Goal: Task Accomplishment & Management: Complete application form

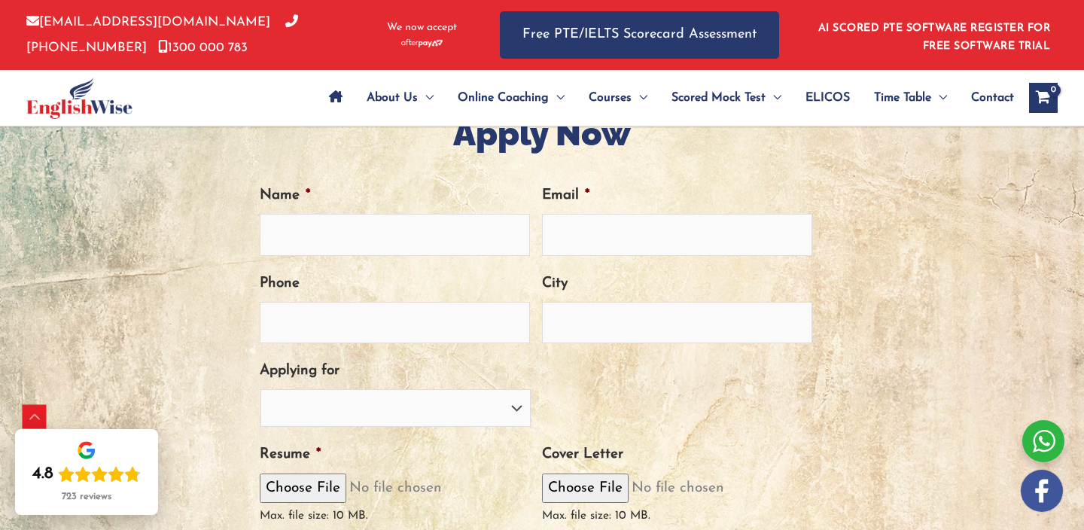
scroll to position [494, 0]
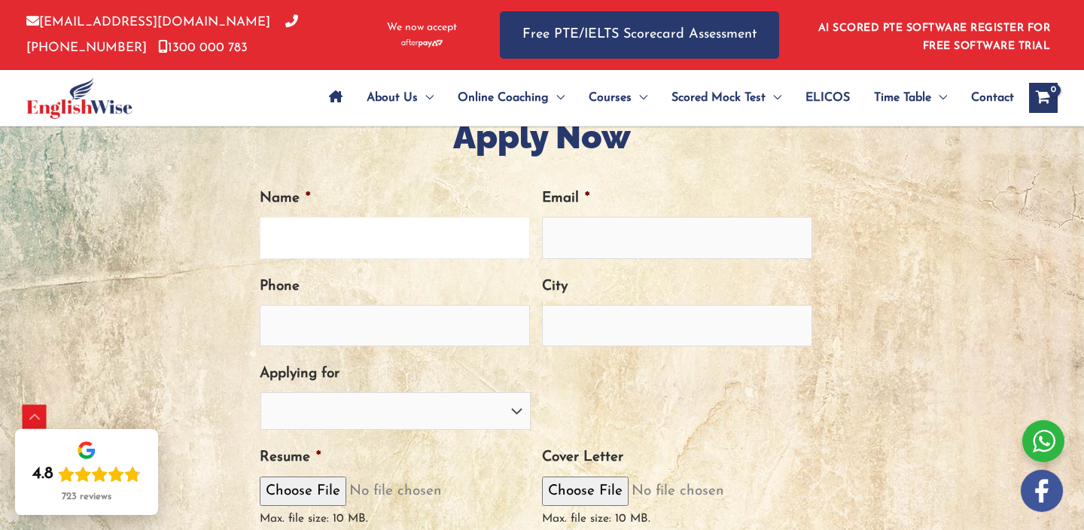
click at [343, 235] on input "Name *" at bounding box center [395, 237] width 270 height 41
type input "Rahat [PERSON_NAME]"
type input "[EMAIL_ADDRESS][DOMAIN_NAME]"
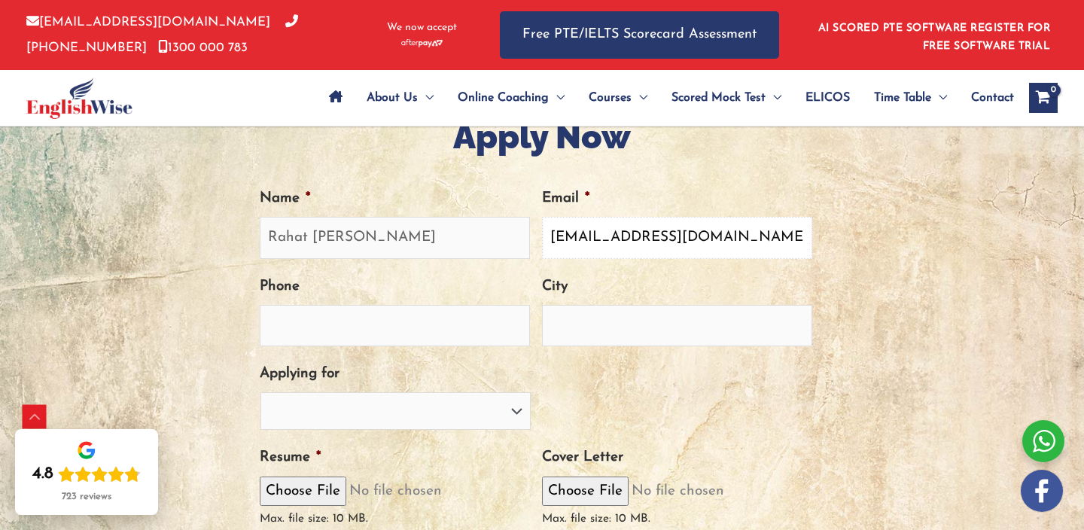
type input "0449927854"
type input "Caulfield North"
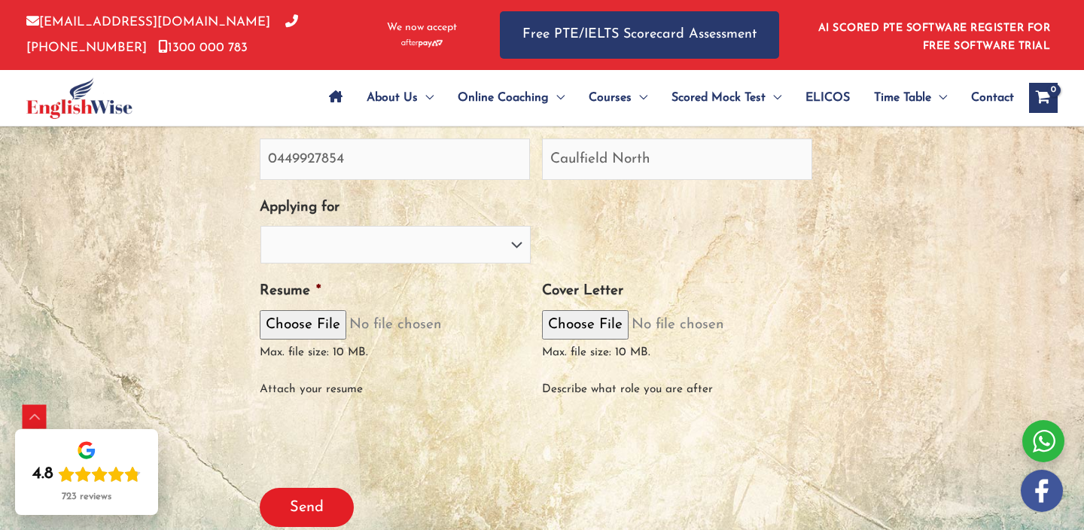
scroll to position [674, 0]
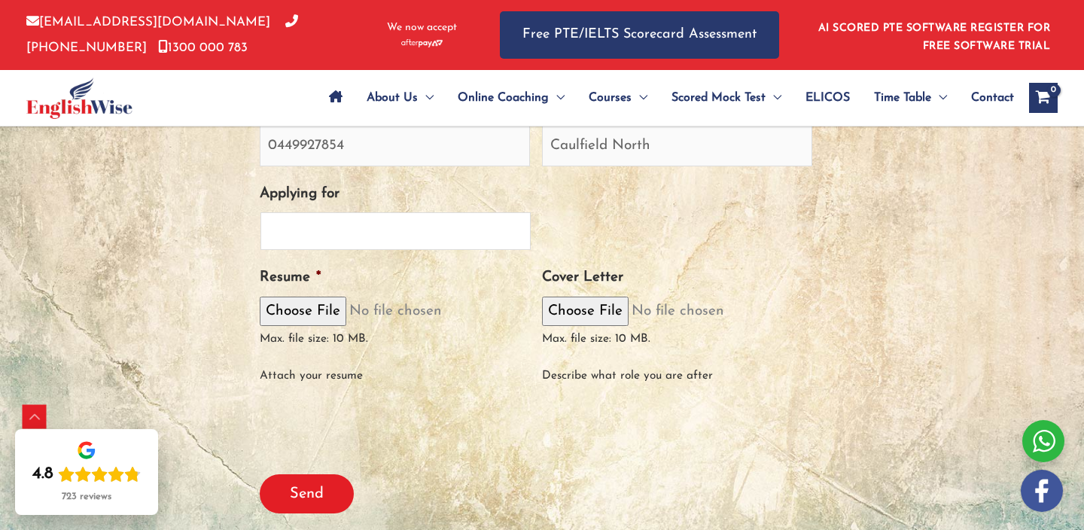
click at [341, 236] on select "PTE Trainer IELTS Trainer [PERSON_NAME] Trainer OET Trainer PTE/NAATI/IELTS Sal…" at bounding box center [395, 231] width 270 height 38
select select "PTE Trainer"
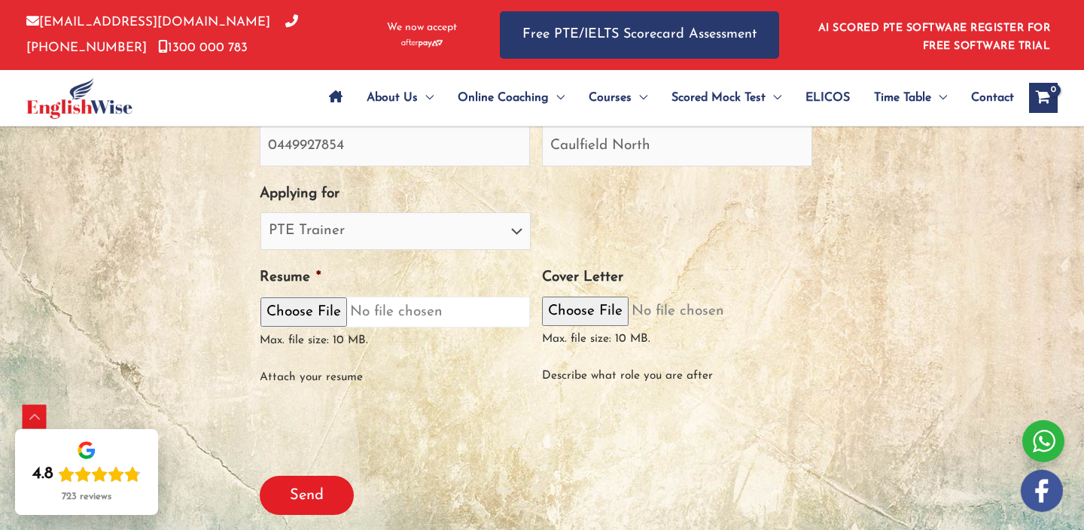
click at [315, 308] on input "Resume *" at bounding box center [395, 311] width 270 height 31
type input "C:\fakepath\Rahat_Mirani_CV.pdf"
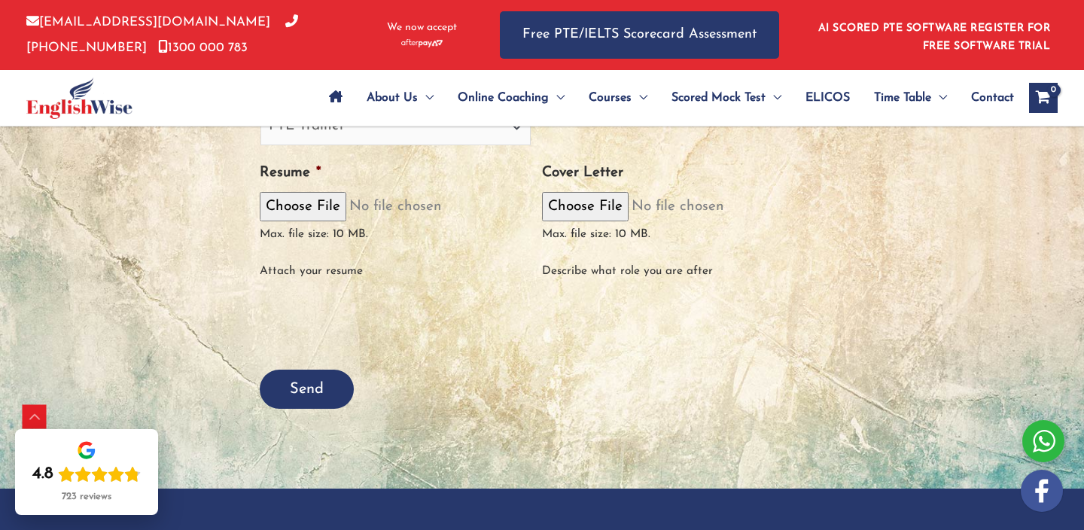
click at [302, 391] on input "Send" at bounding box center [307, 388] width 94 height 39
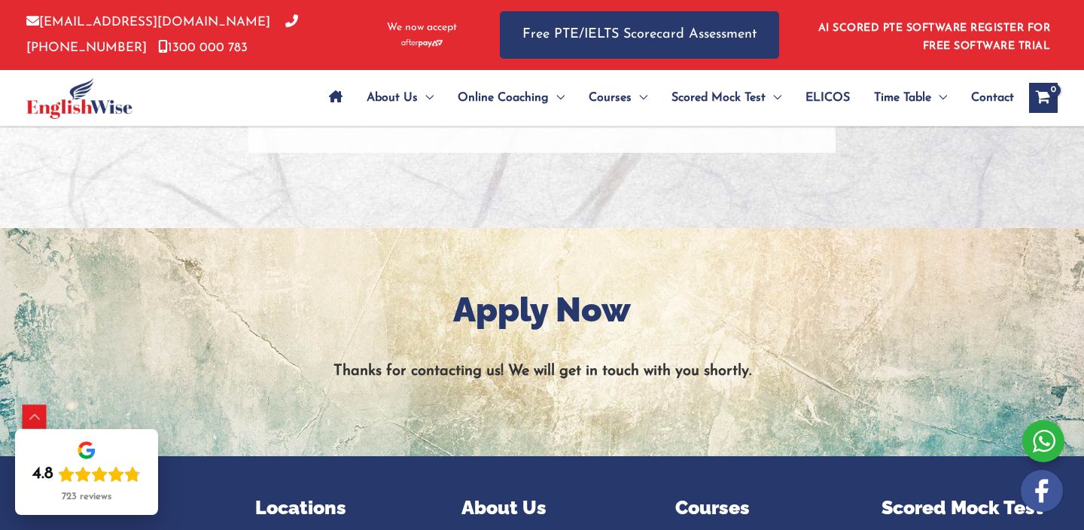
scroll to position [0, 0]
